Goal: Find specific page/section: Find specific page/section

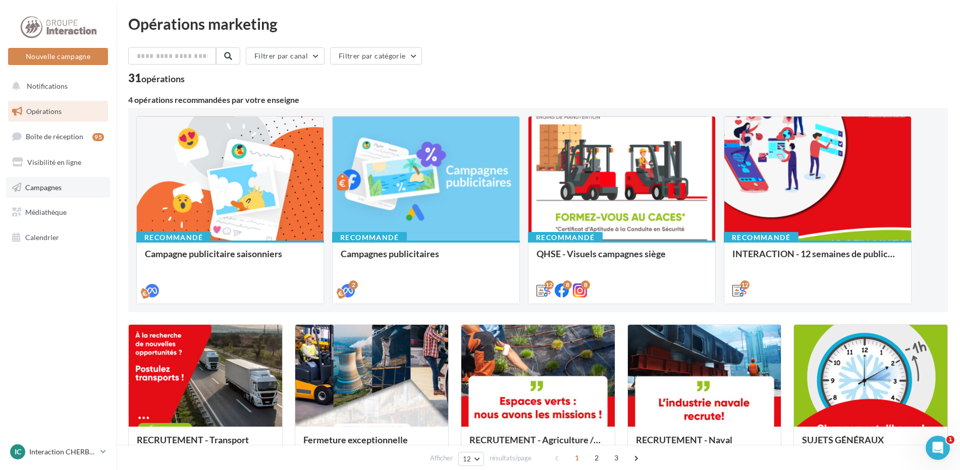
click at [52, 189] on span "Campagnes" at bounding box center [43, 187] width 36 height 9
